Goal: Find specific page/section: Find specific page/section

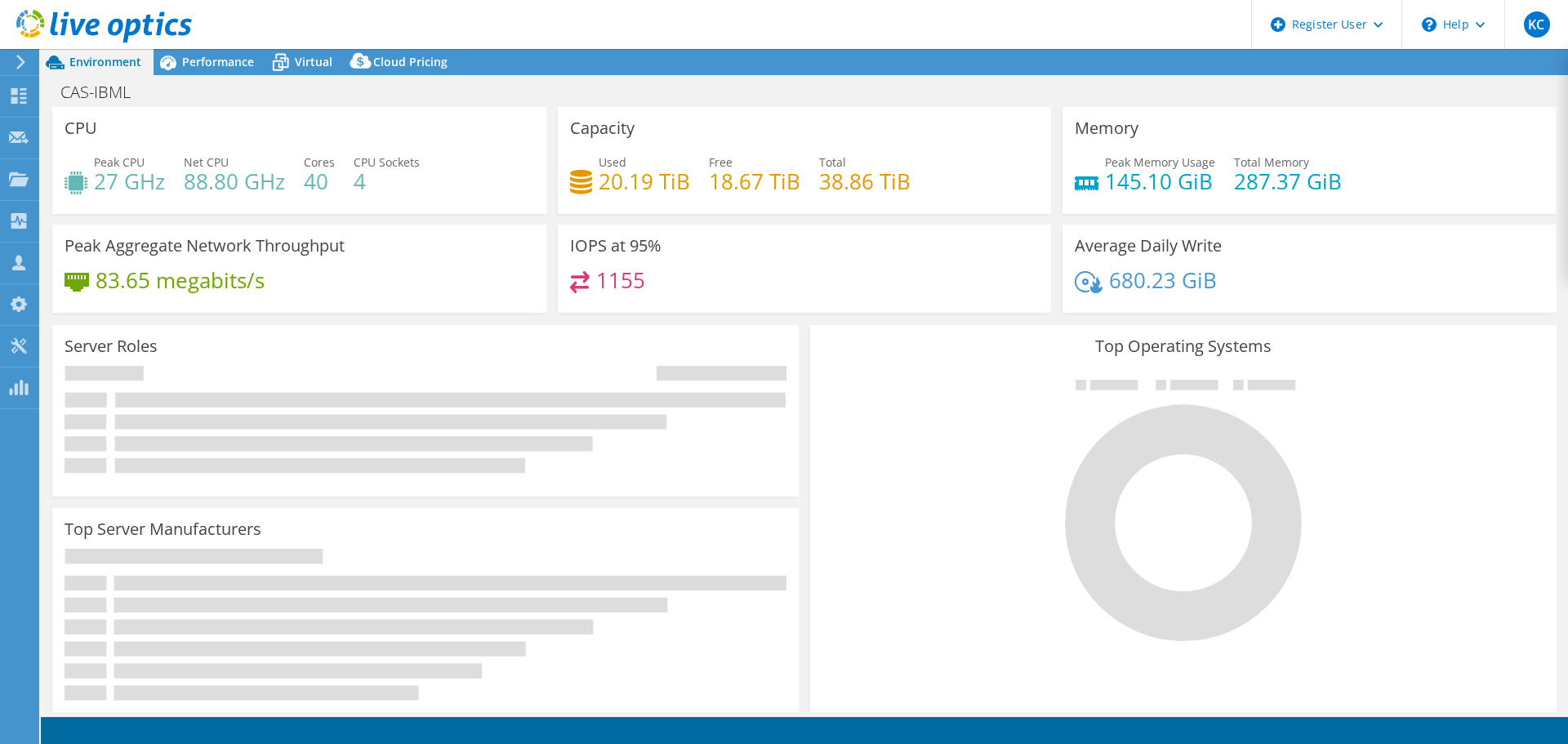
select select "USD"
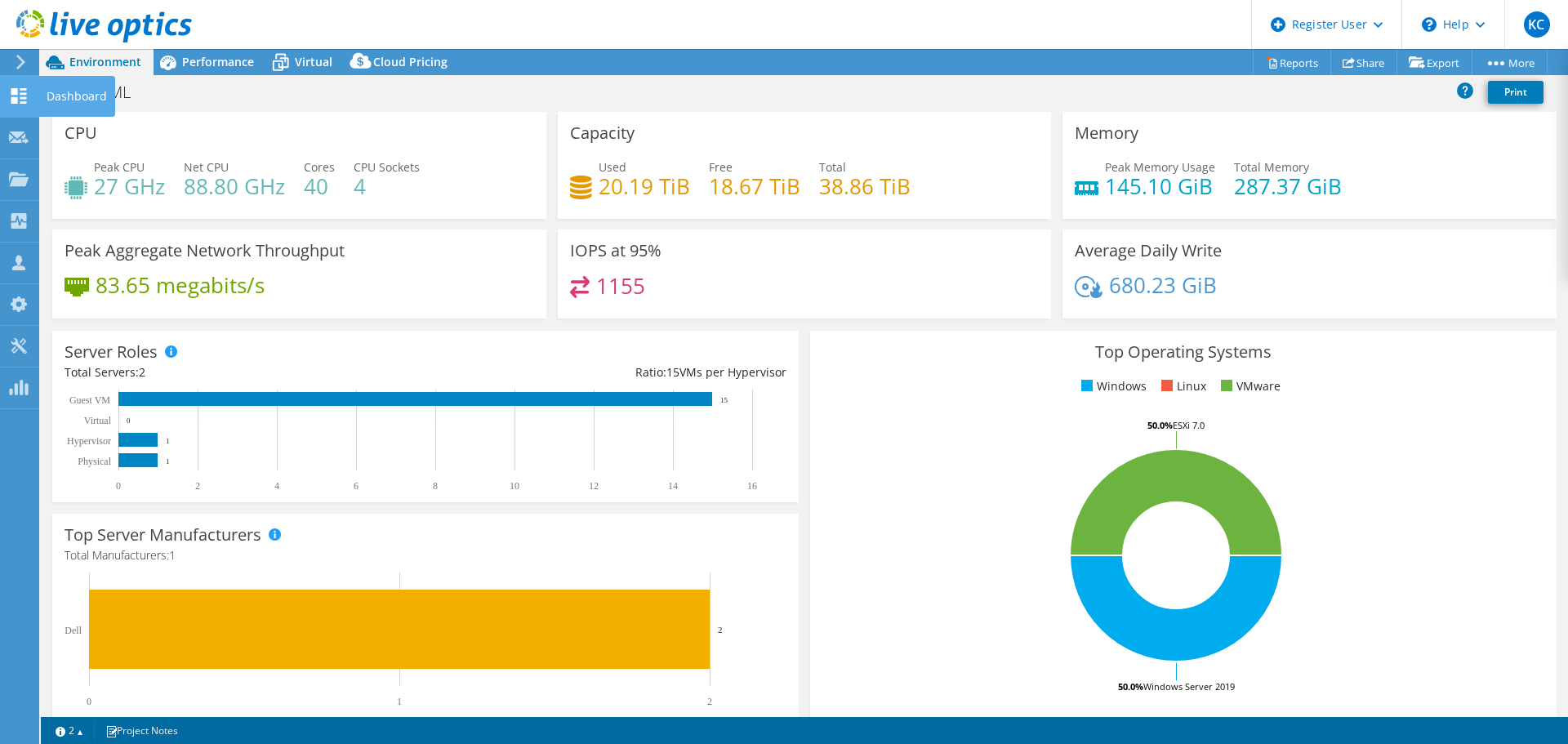
click at [16, 97] on use at bounding box center [19, 96] width 16 height 16
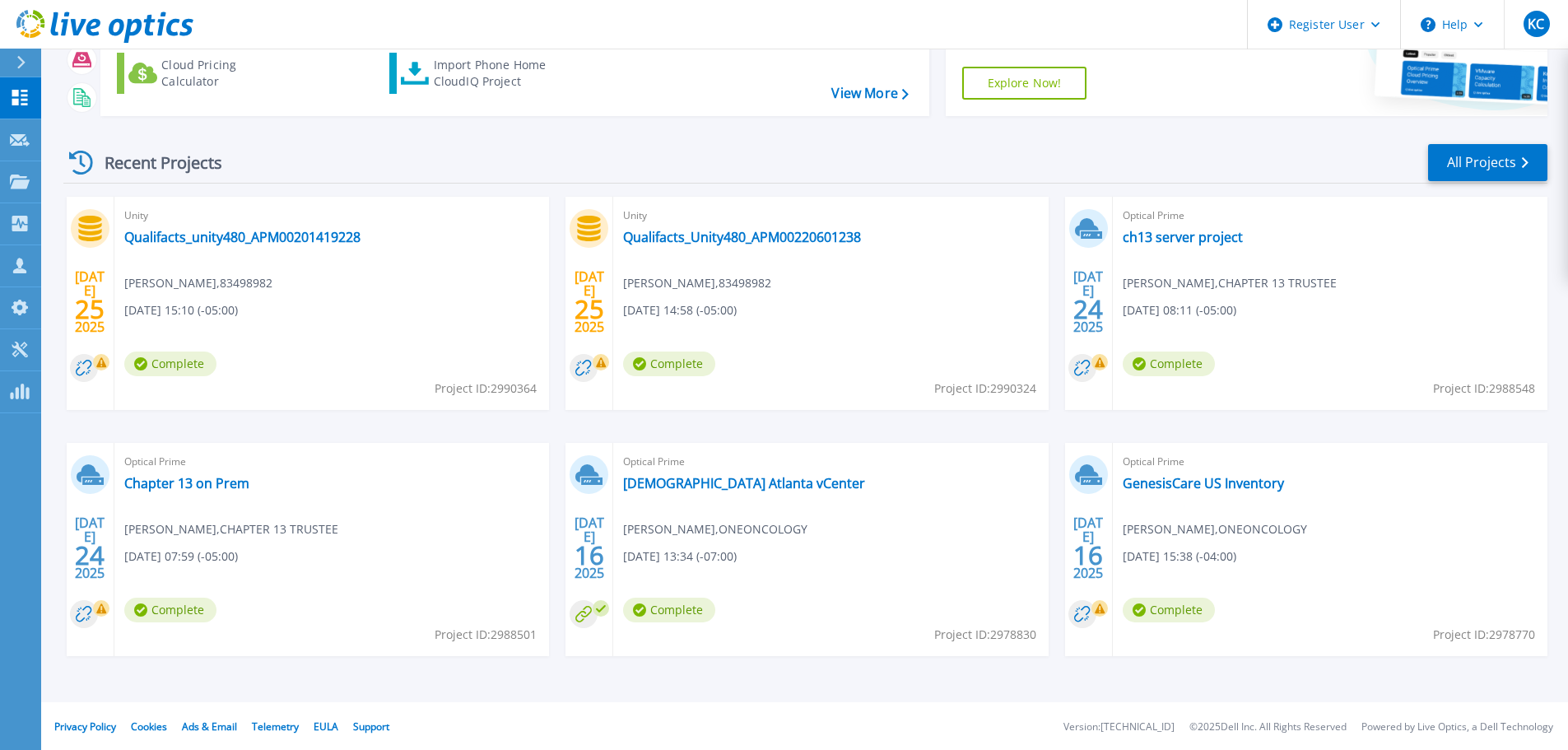
scroll to position [162, 0]
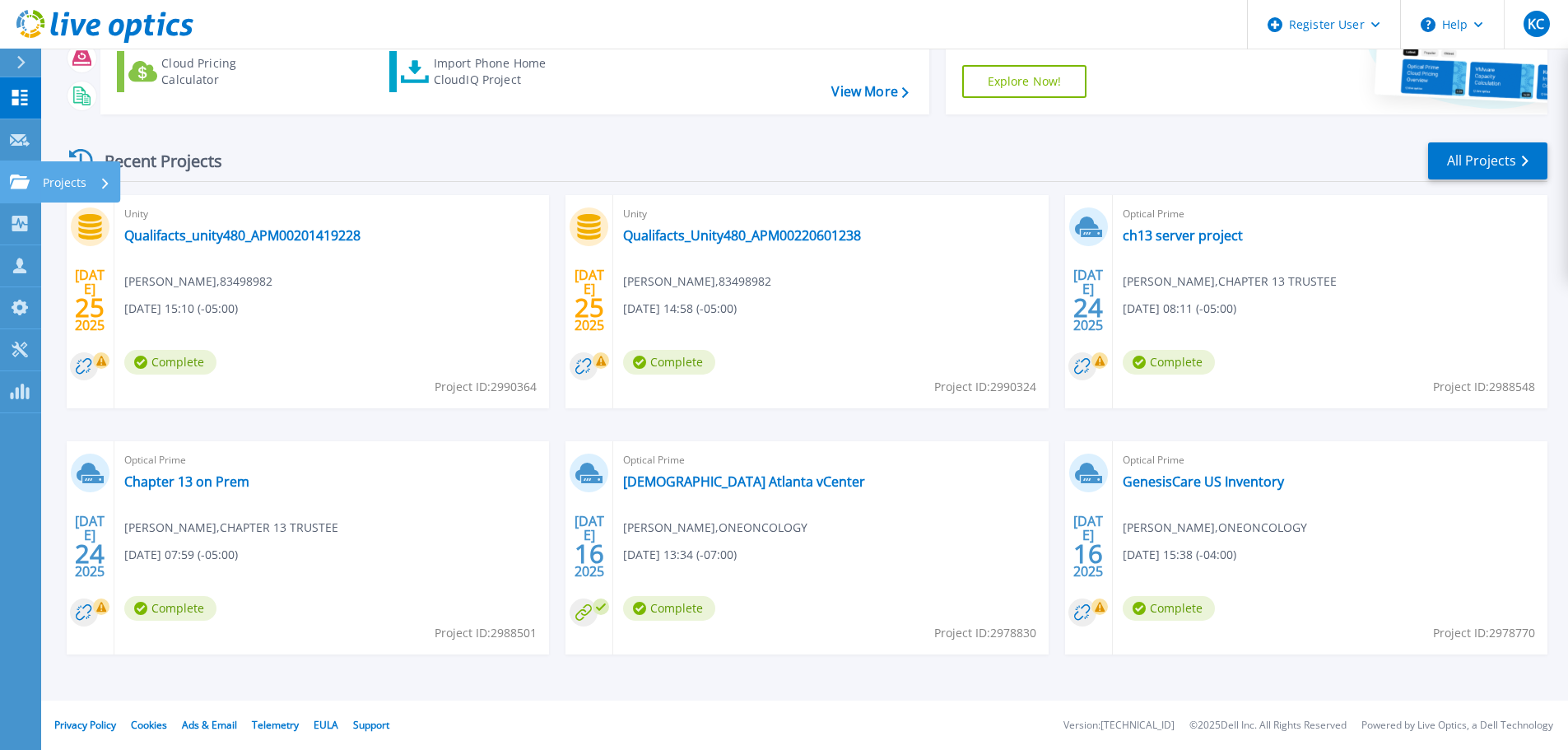
click at [33, 187] on link "Projects Projects" at bounding box center [21, 182] width 41 height 42
click at [1475, 162] on link "All Projects" at bounding box center [1488, 161] width 120 height 37
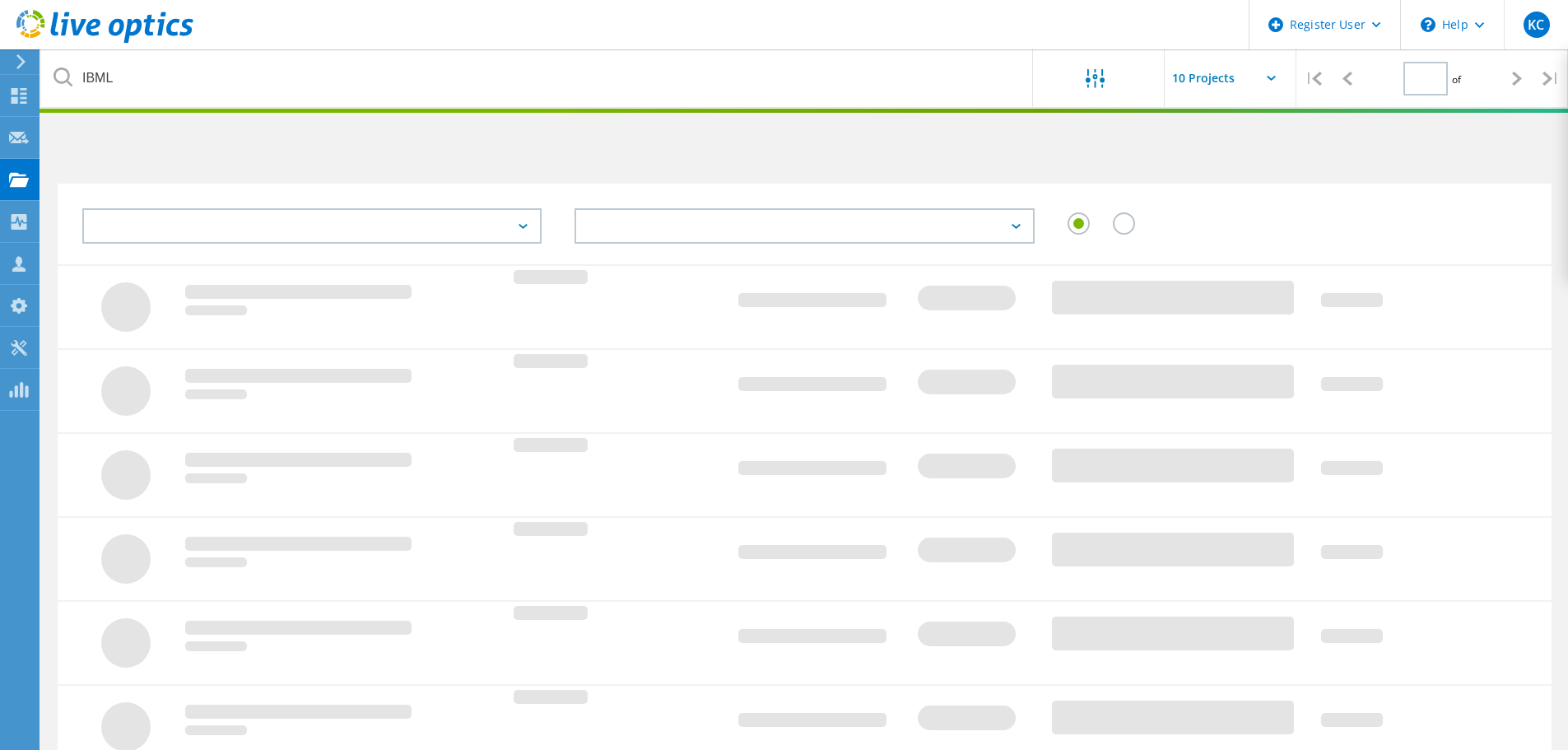
type input "1"
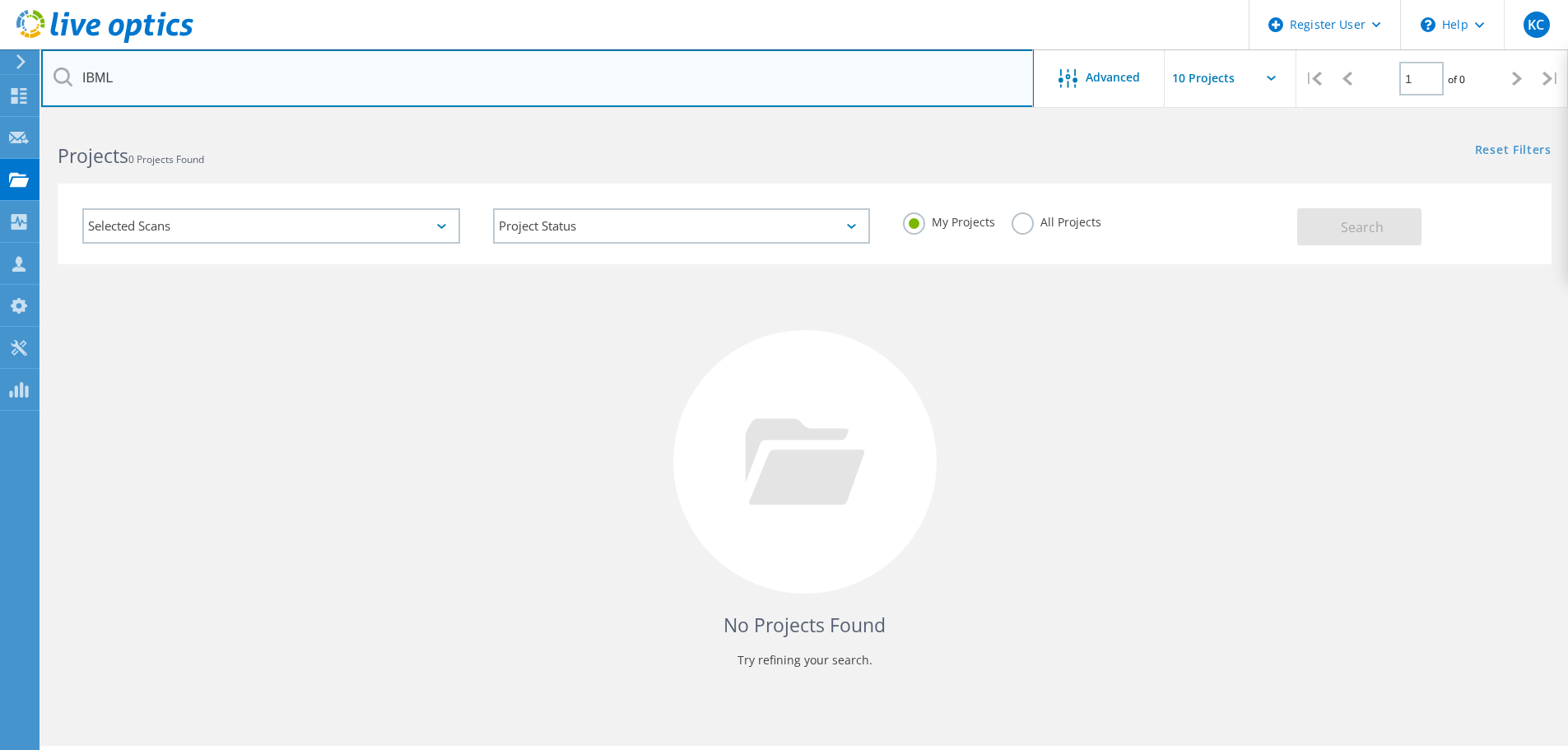
drag, startPoint x: 305, startPoint y: 79, endPoint x: 140, endPoint y: 84, distance: 165.1
click at [123, 79] on input "IBML" at bounding box center [537, 77] width 992 height 58
drag, startPoint x: 157, startPoint y: 87, endPoint x: -120, endPoint y: 60, distance: 278.3
click at [0, 60] on html "Register User \n Help Explore Helpful Articles Contact Support KC Dell User [PE…" at bounding box center [784, 397] width 1568 height 795
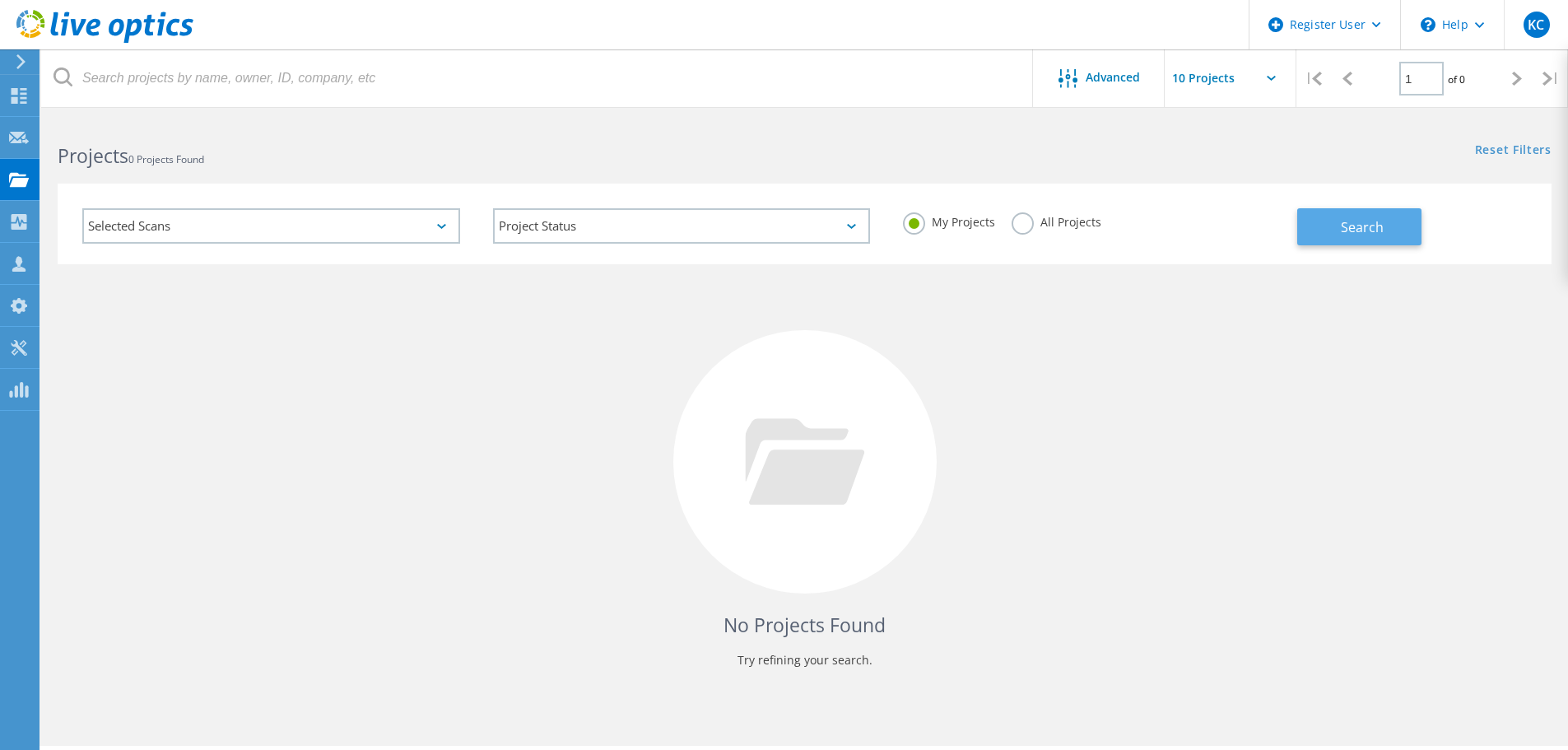
click at [1384, 217] on button "Search" at bounding box center [1359, 226] width 125 height 37
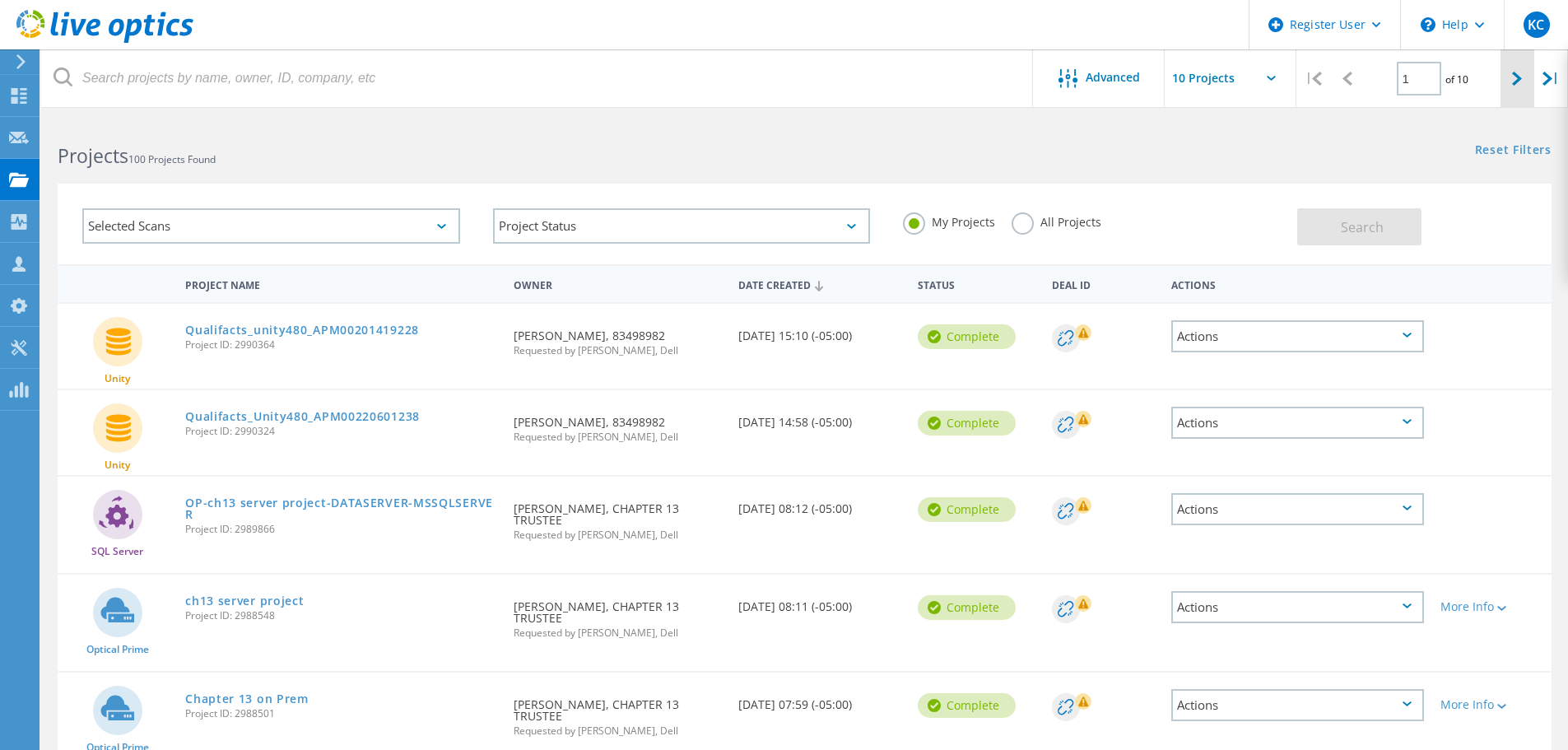
click at [1521, 71] on lo-svg-helper at bounding box center [1517, 77] width 10 height 14
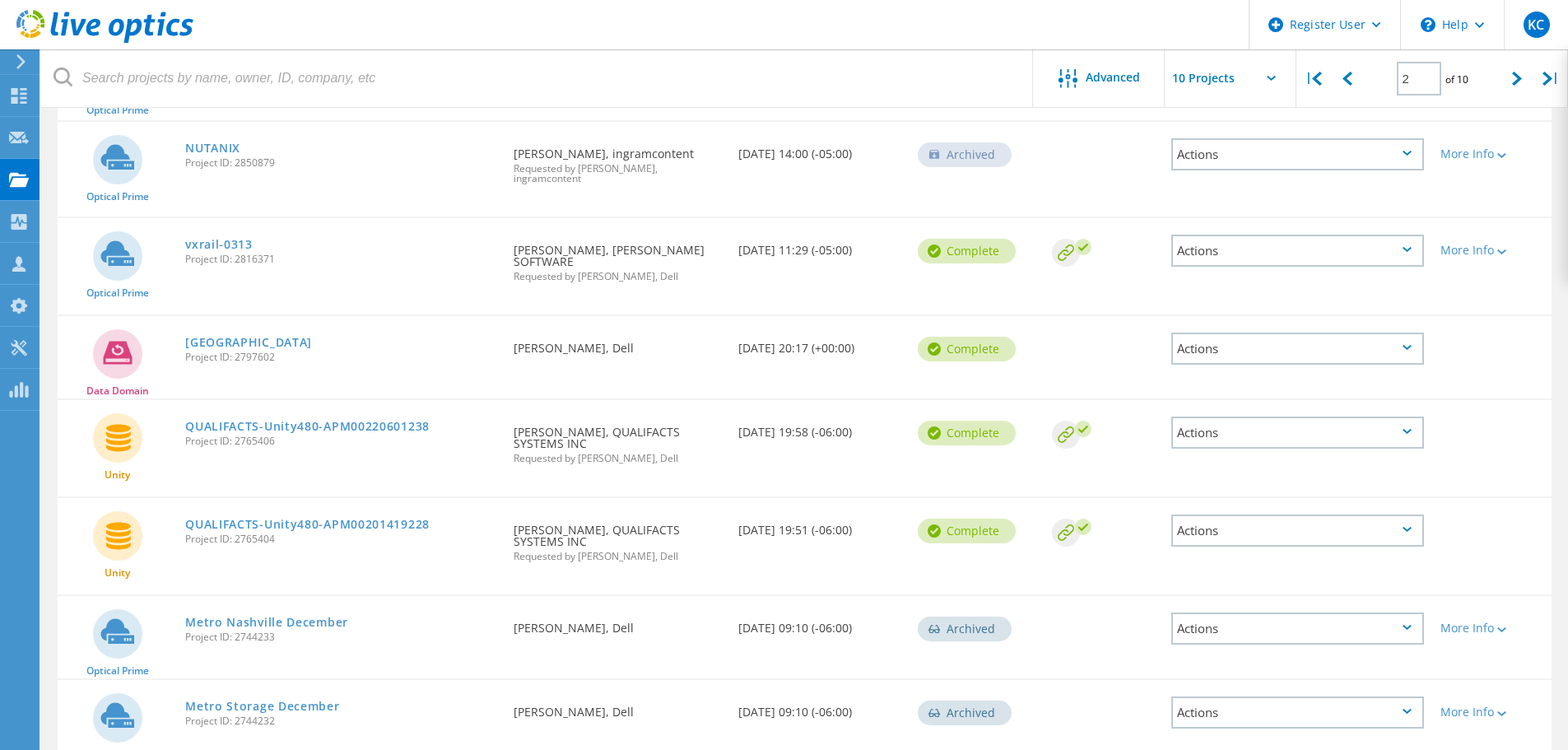
scroll to position [494, 0]
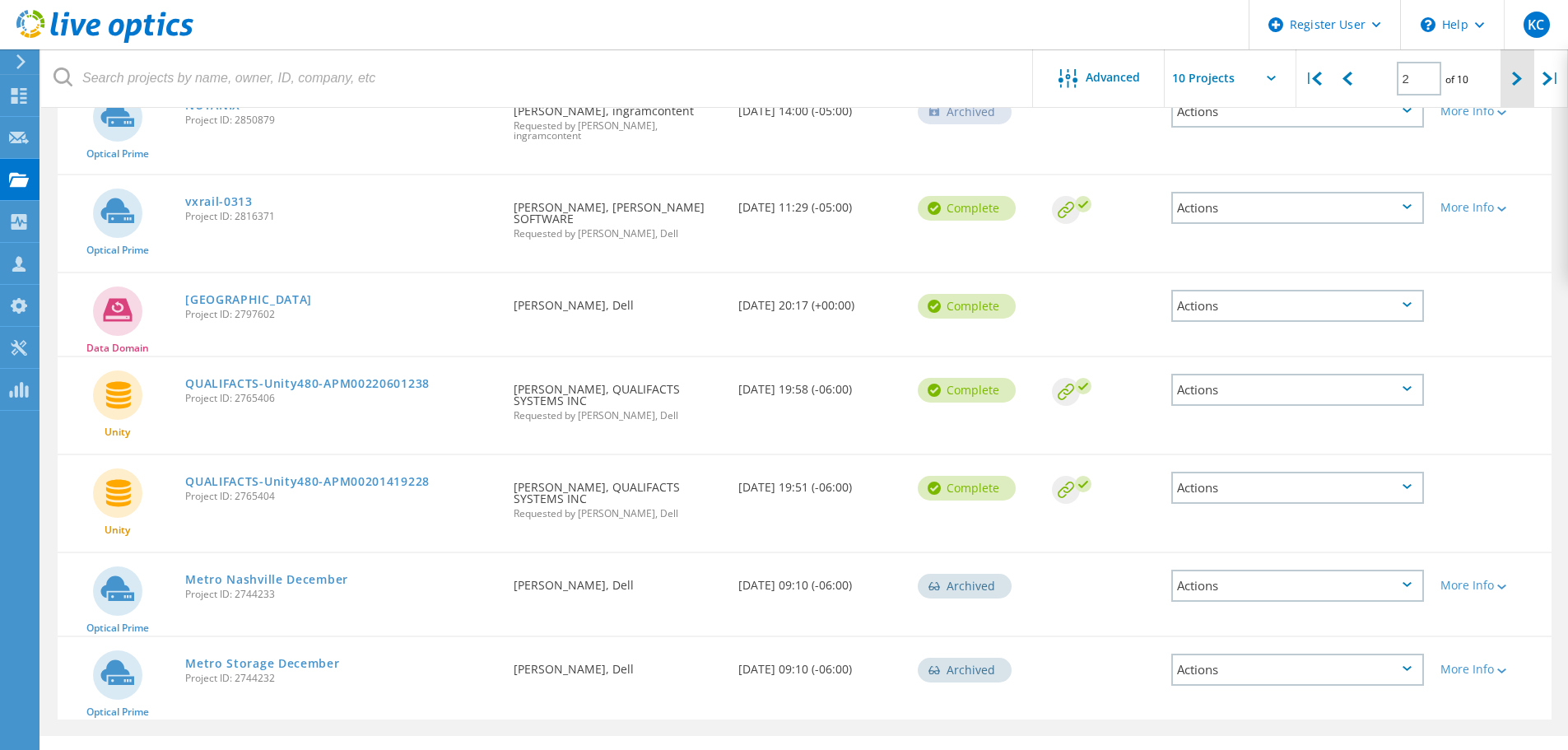
click at [1519, 84] on icon at bounding box center [1517, 78] width 10 height 14
type input "3"
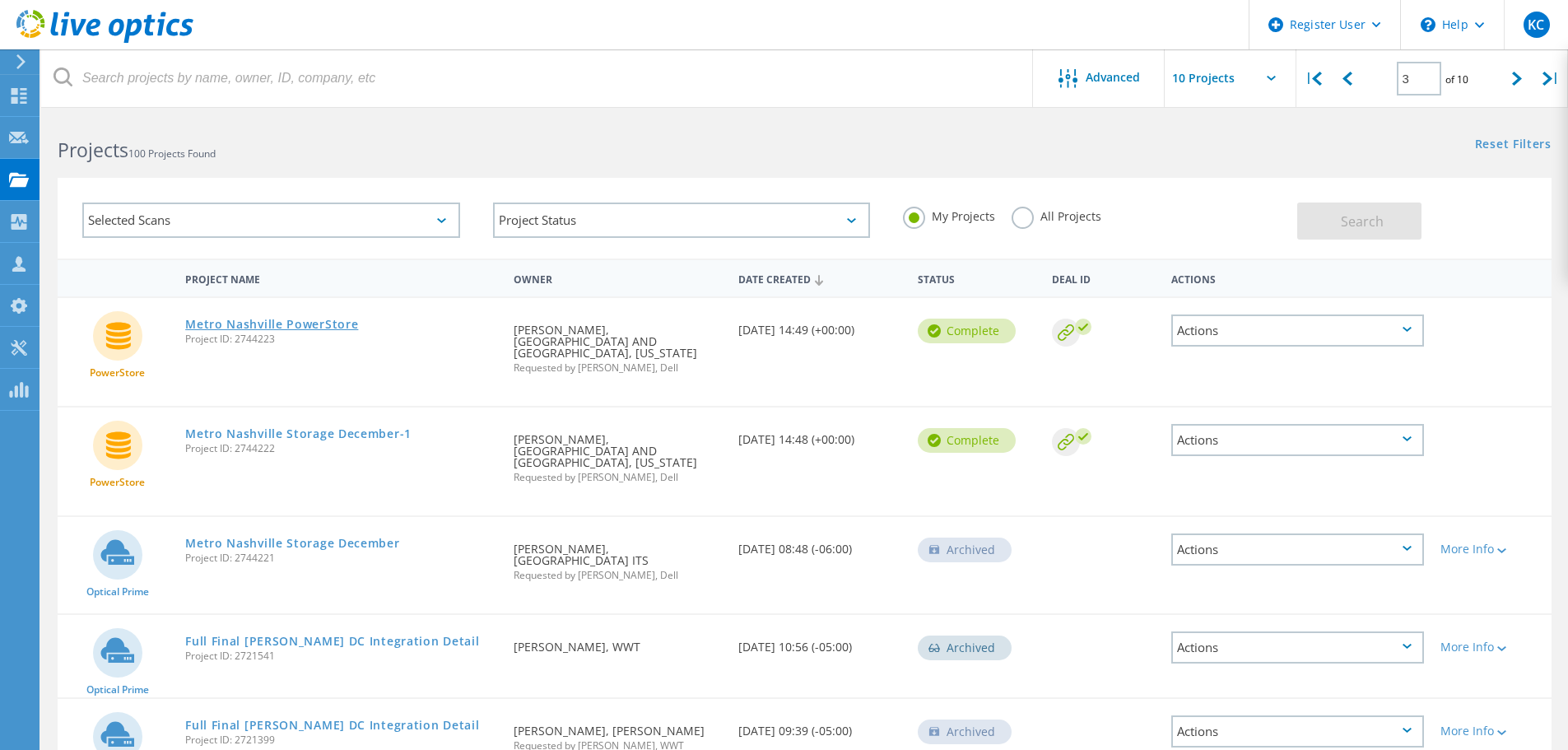
scroll to position [0, 0]
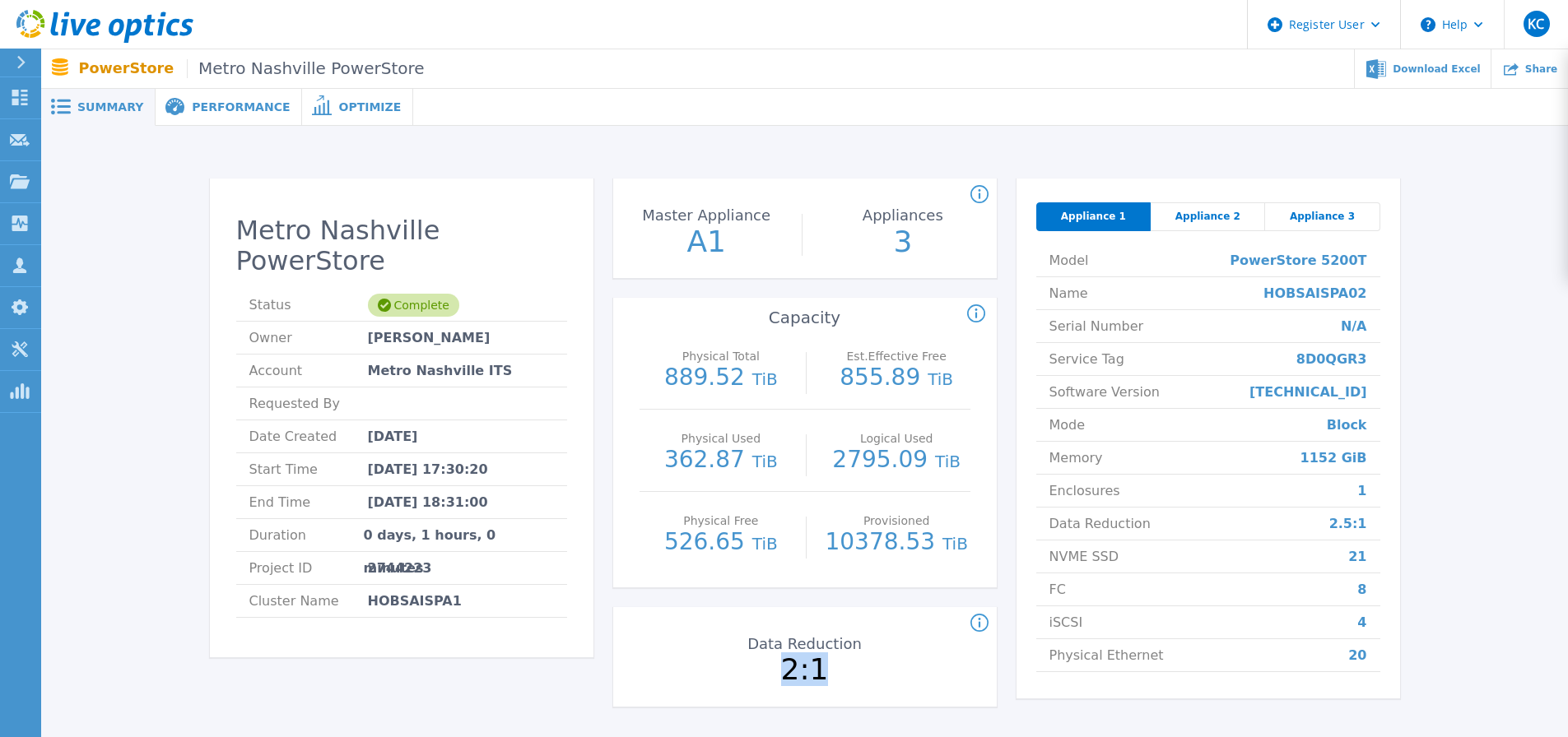
drag, startPoint x: 859, startPoint y: 677, endPoint x: 782, endPoint y: 669, distance: 77.4
click at [782, 669] on p "2:1" at bounding box center [805, 669] width 184 height 29
click at [795, 675] on p "2:1" at bounding box center [805, 669] width 184 height 29
click at [982, 628] on icon at bounding box center [980, 623] width 18 height 20
click at [797, 663] on p "2:1" at bounding box center [805, 669] width 184 height 29
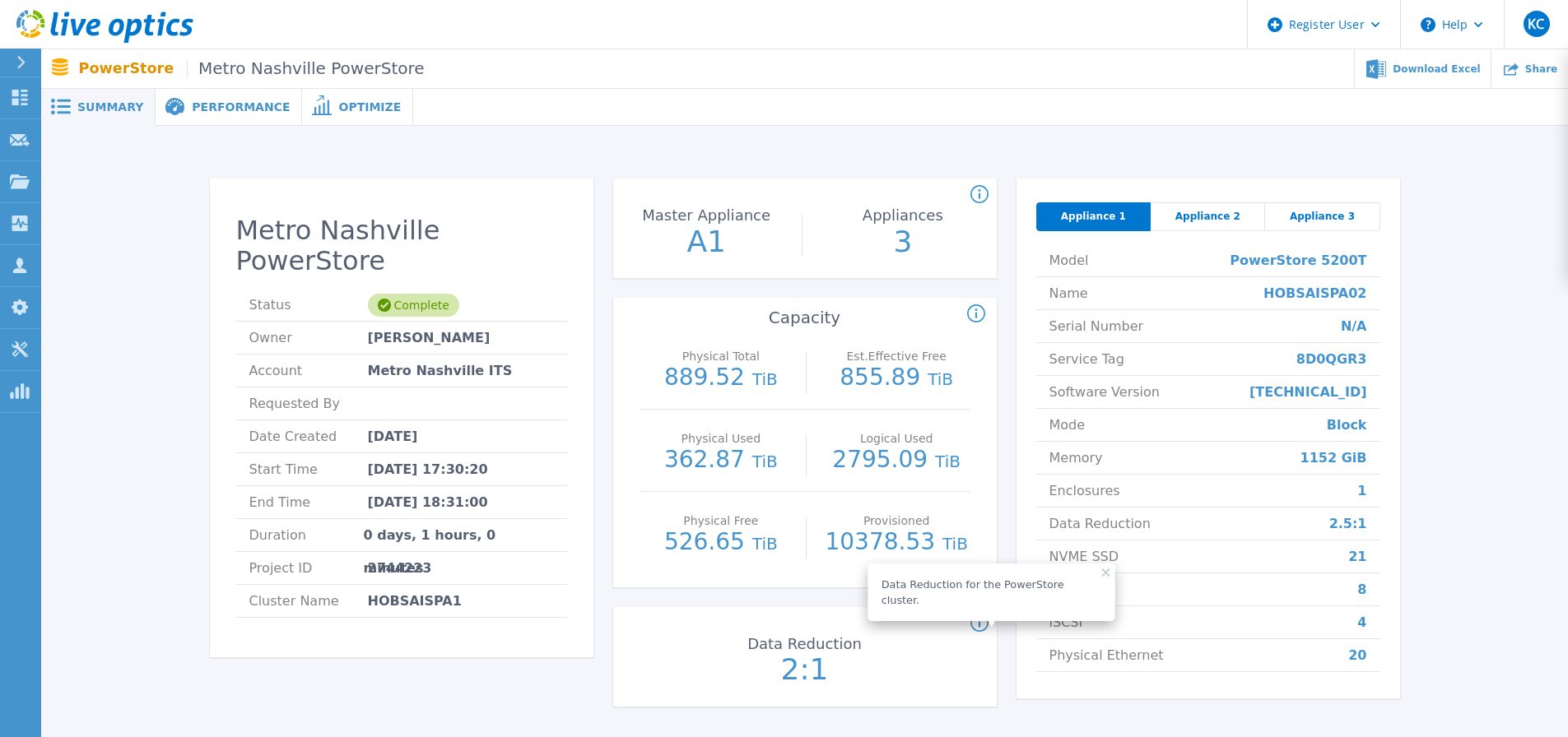
click at [597, 135] on div "Metro Nashville PowerStore Status Complete Owner Kerrigan Clark Account Metro N…" at bounding box center [804, 452] width 1527 height 653
click at [1362, 179] on div "Appliance 1 Appliance 2 Appliance 3 Model PowerStore 5200T Name HOBSAISPA02 Ser…" at bounding box center [1208, 438] width 383 height 520
click at [1550, 78] on div "Share" at bounding box center [1530, 68] width 76 height 38
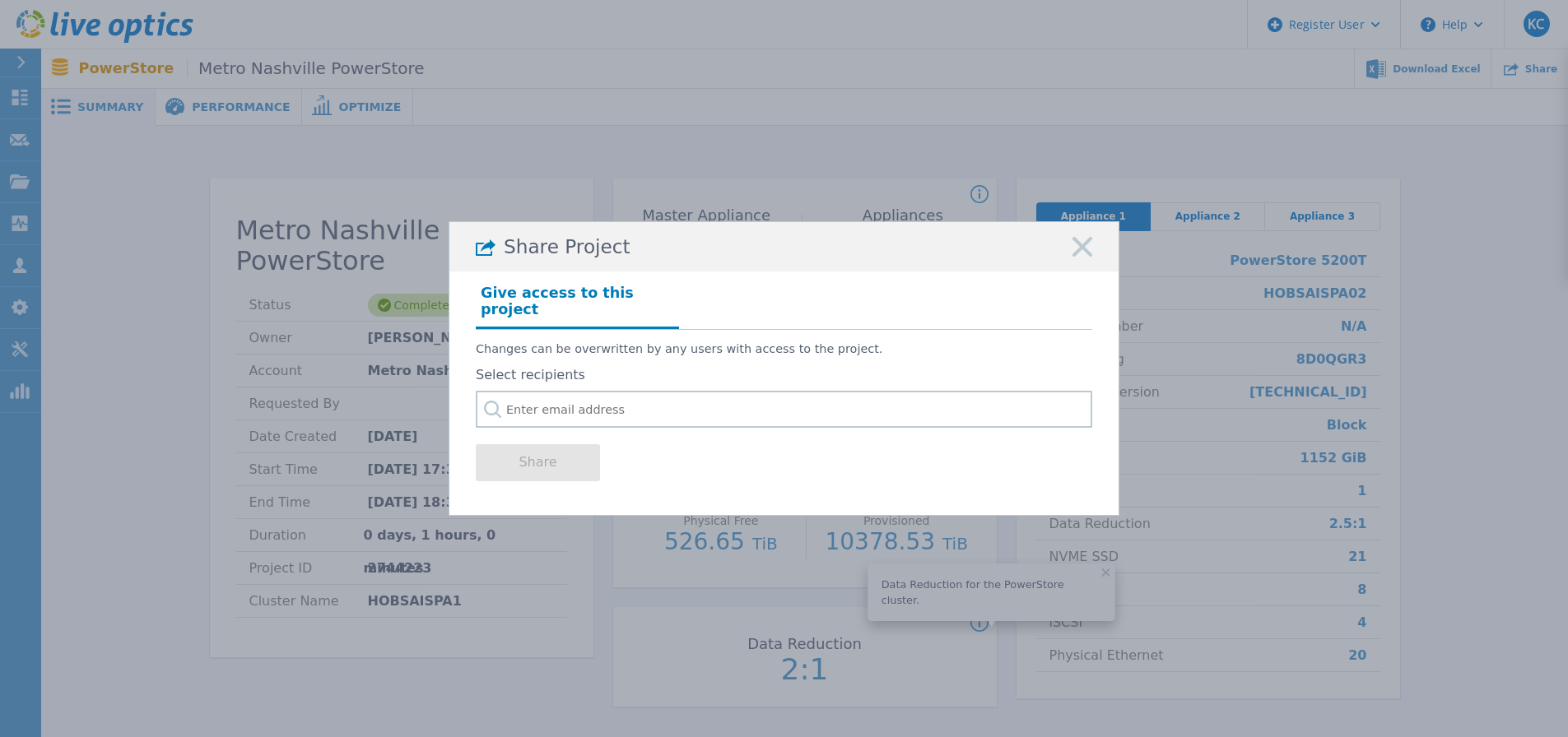
click at [1068, 255] on div "Share Project" at bounding box center [784, 247] width 669 height 49
click at [1082, 257] on icon at bounding box center [1083, 247] width 20 height 20
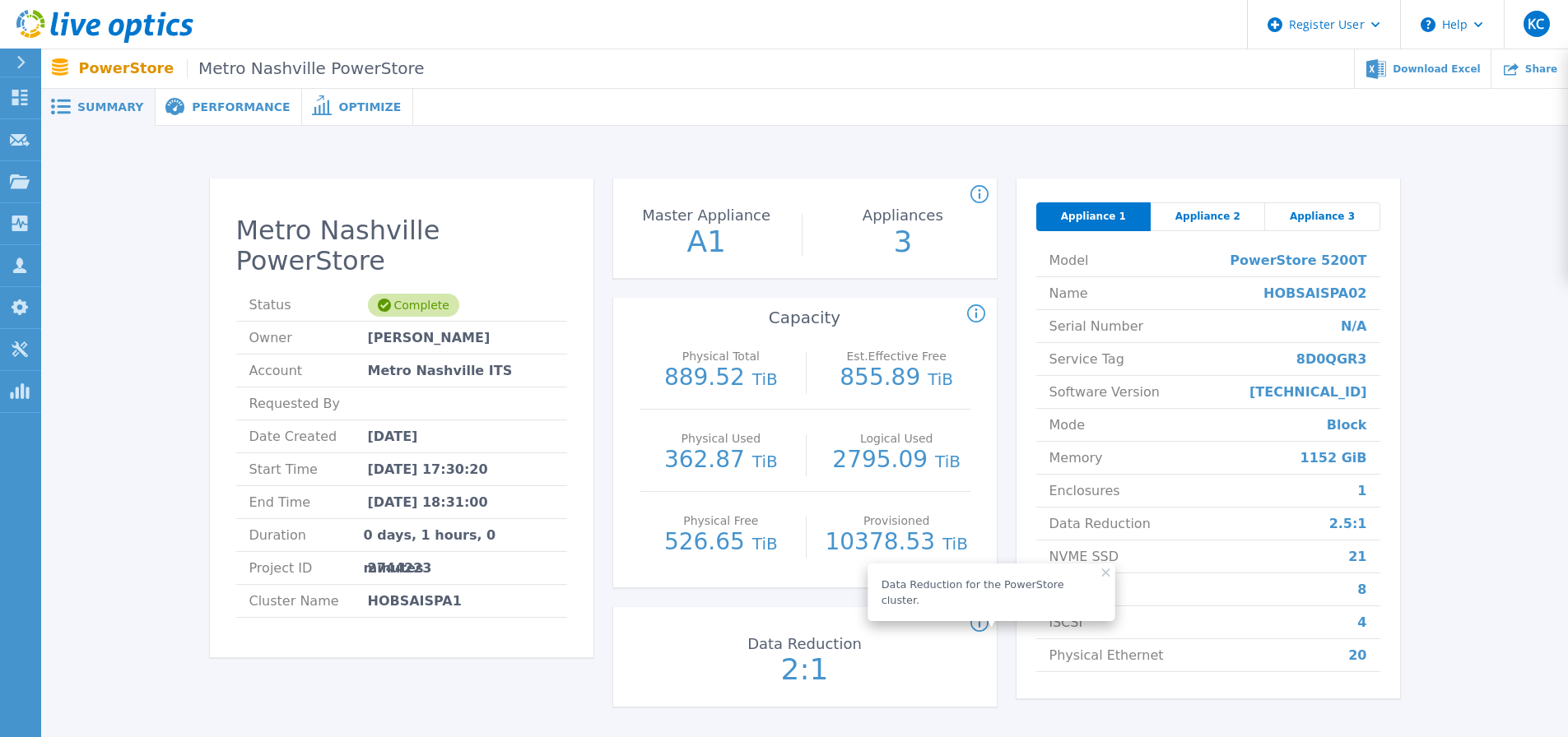
click at [327, 95] on div "Optimize" at bounding box center [357, 108] width 111 height 37
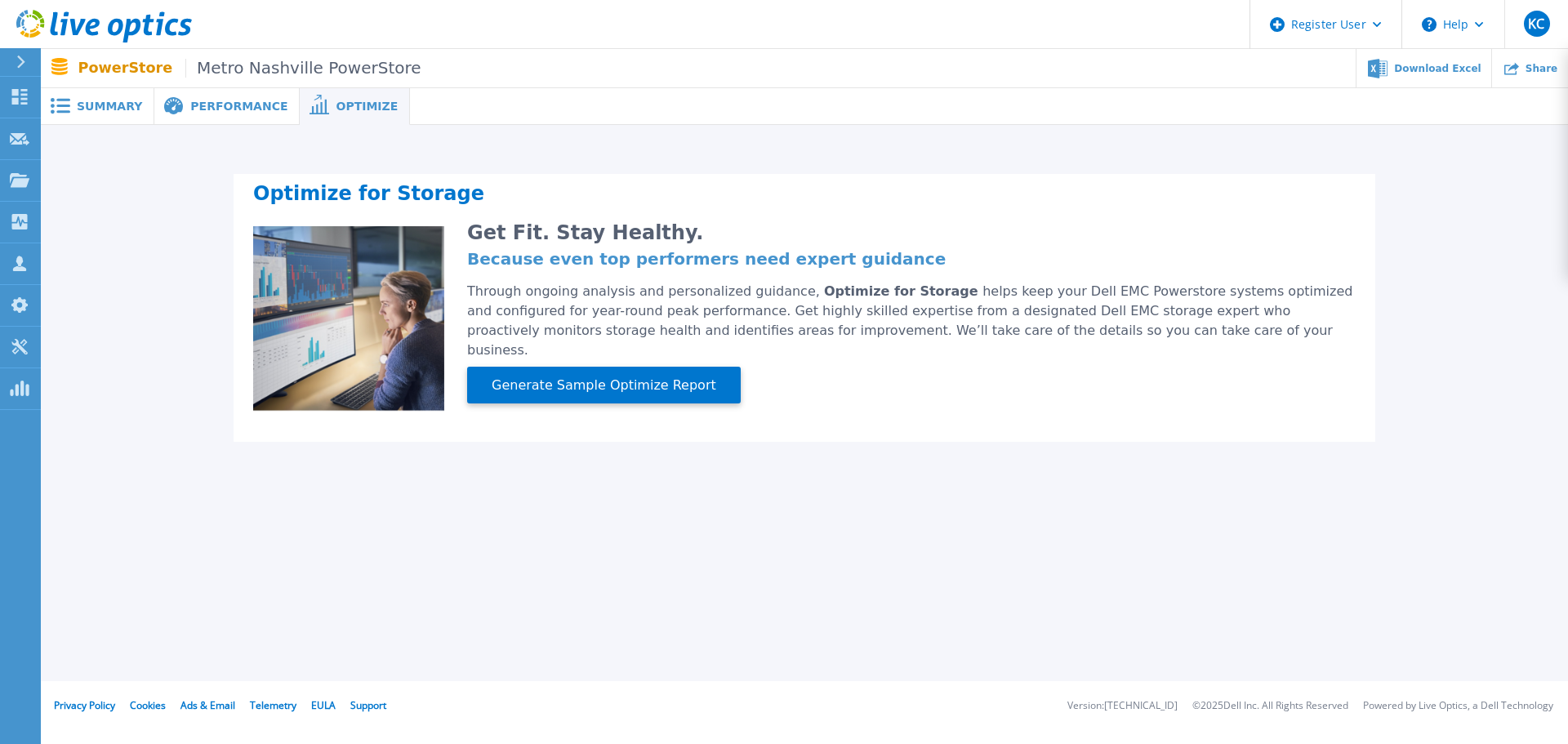
click at [191, 112] on span "Performance" at bounding box center [239, 106] width 97 height 12
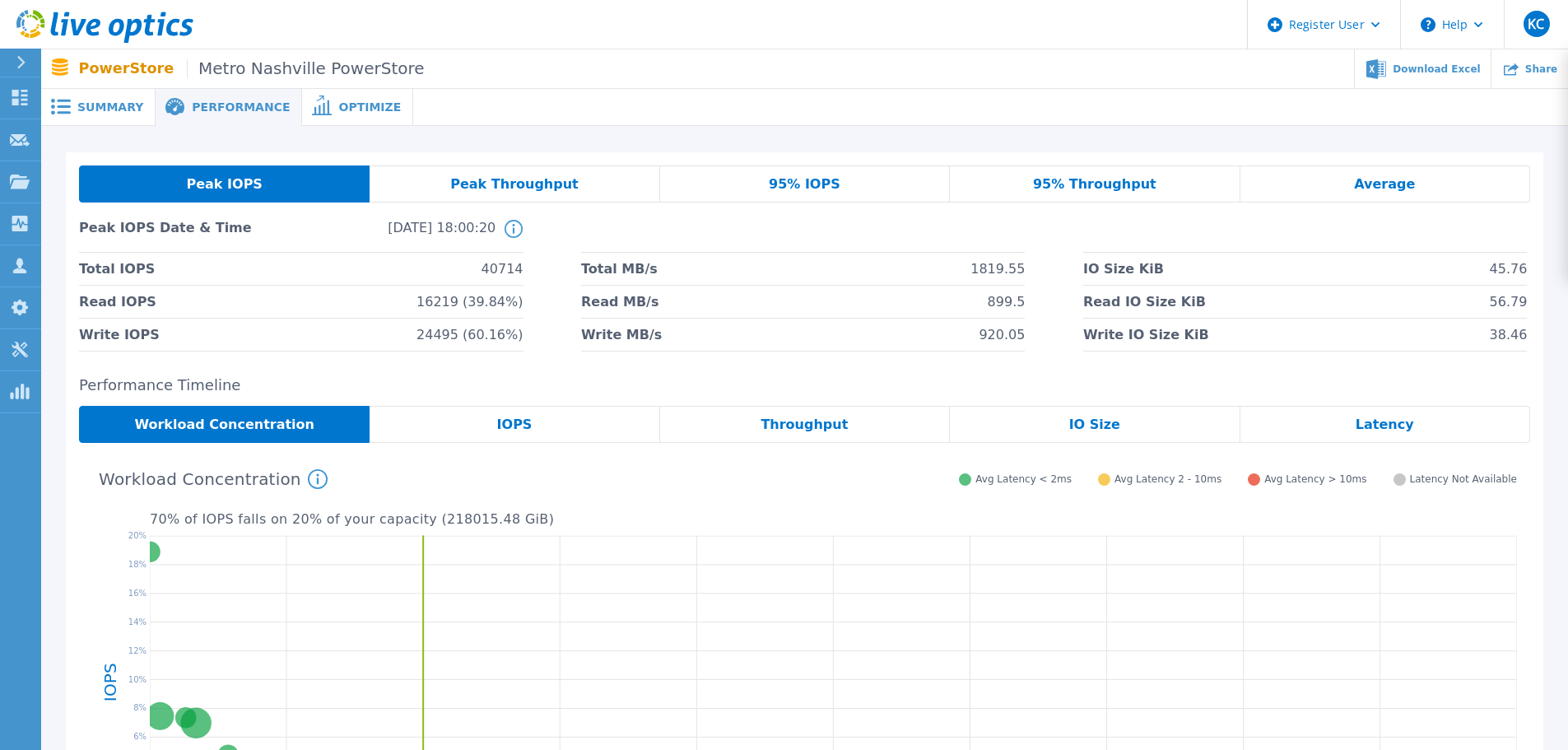
click at [127, 111] on span "Summary" at bounding box center [110, 107] width 66 height 12
